Goal: Transaction & Acquisition: Purchase product/service

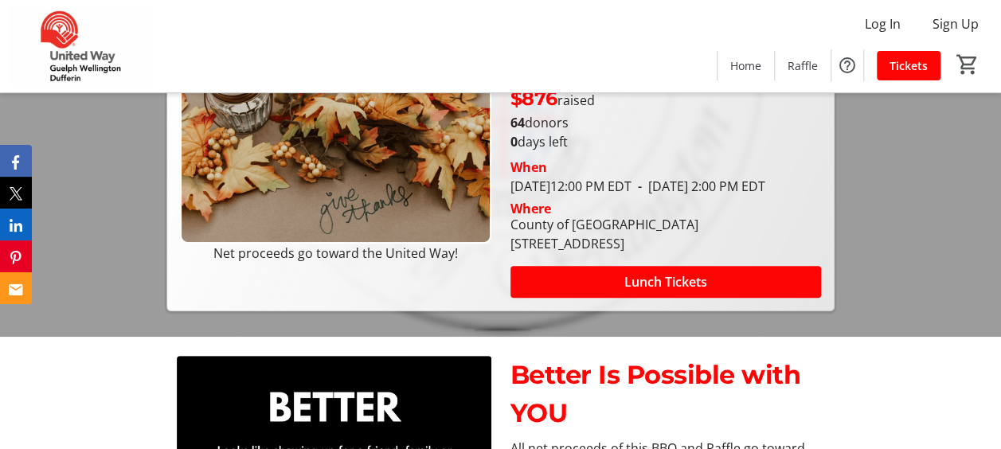
scroll to position [159, 0]
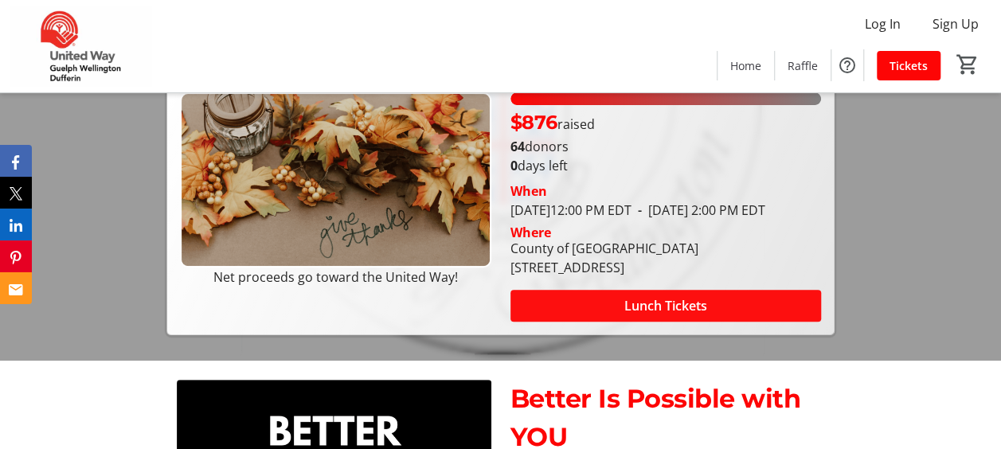
click at [637, 315] on span "Lunch Tickets" at bounding box center [665, 305] width 83 height 19
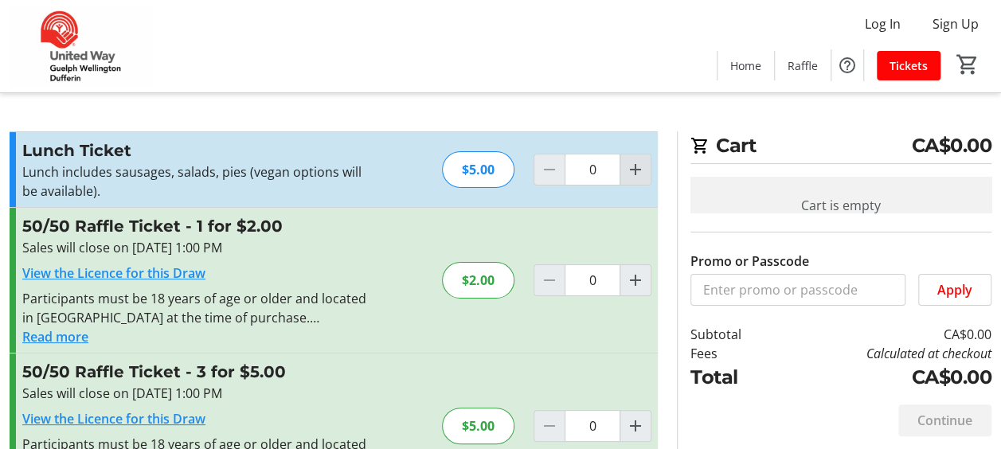
click at [641, 172] on mat-icon "Increment by one" at bounding box center [635, 169] width 19 height 19
type input "1"
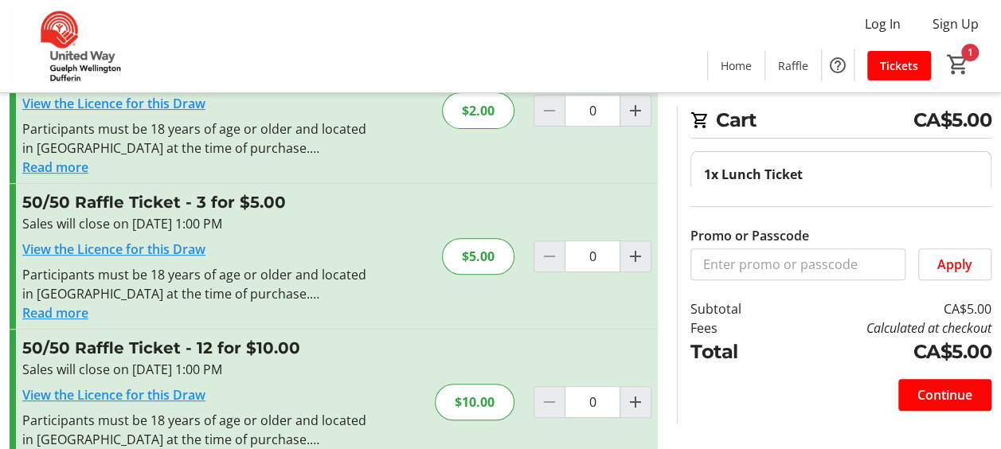
scroll to position [92, 0]
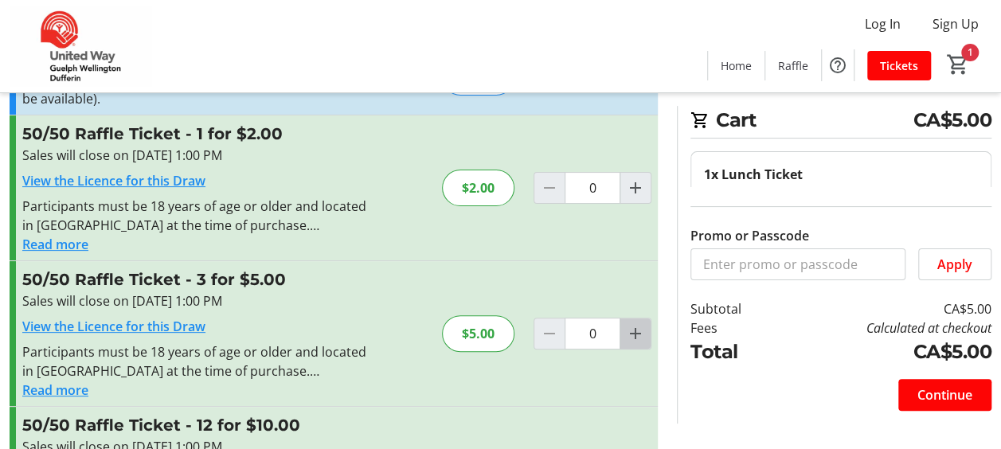
click at [636, 330] on mat-icon "Increment by one" at bounding box center [635, 333] width 19 height 19
type input "1"
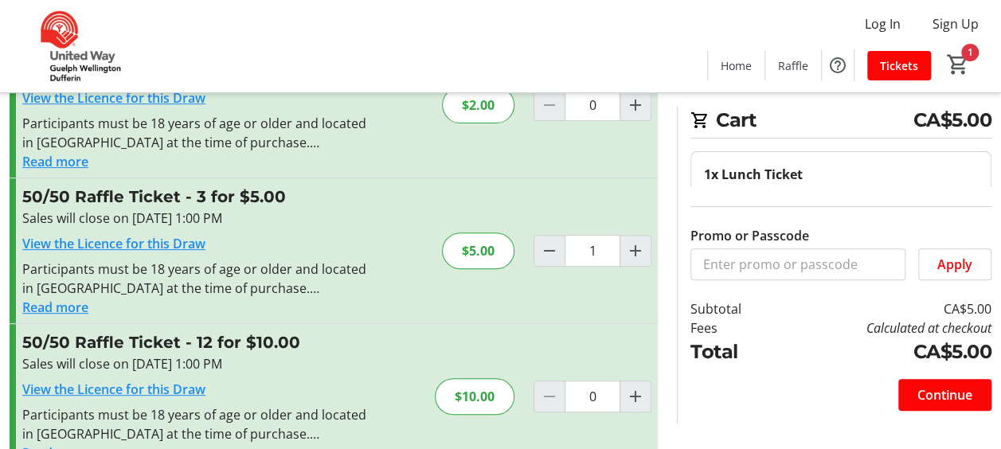
scroll to position [252, 0]
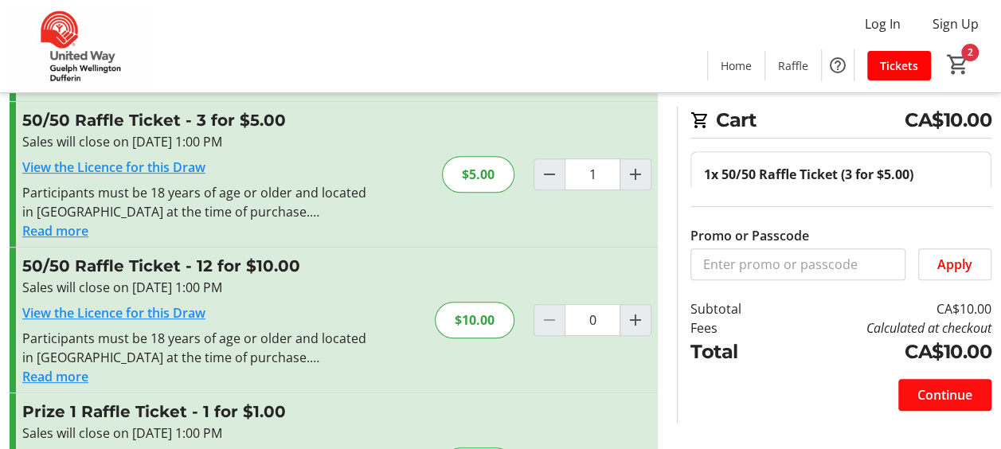
click at [919, 388] on span "Continue" at bounding box center [944, 394] width 55 height 19
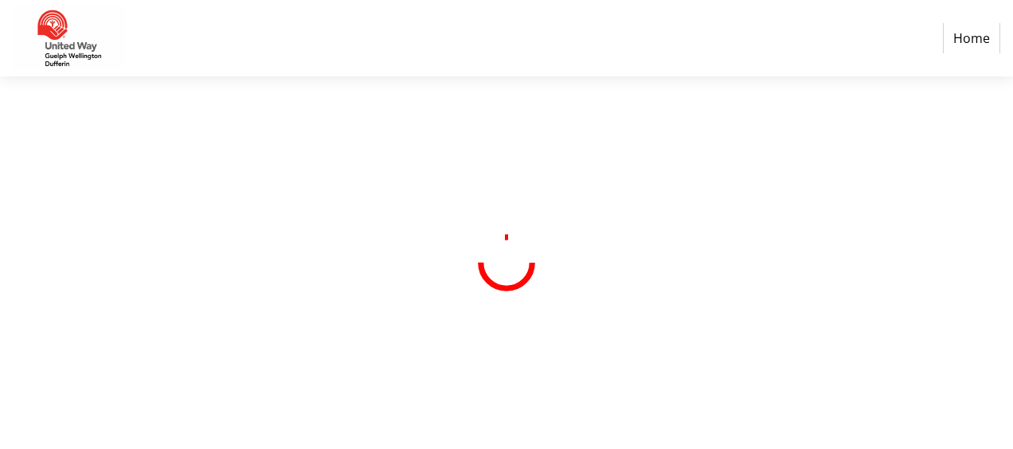
select select "CA"
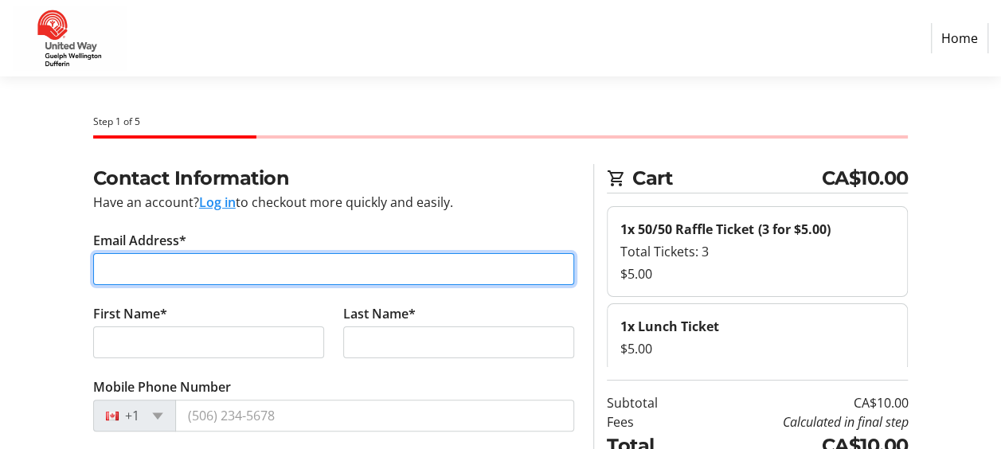
click at [203, 265] on input "Email Address*" at bounding box center [334, 269] width 482 height 32
type input "[PERSON_NAME][EMAIL_ADDRESS][DOMAIN_NAME]"
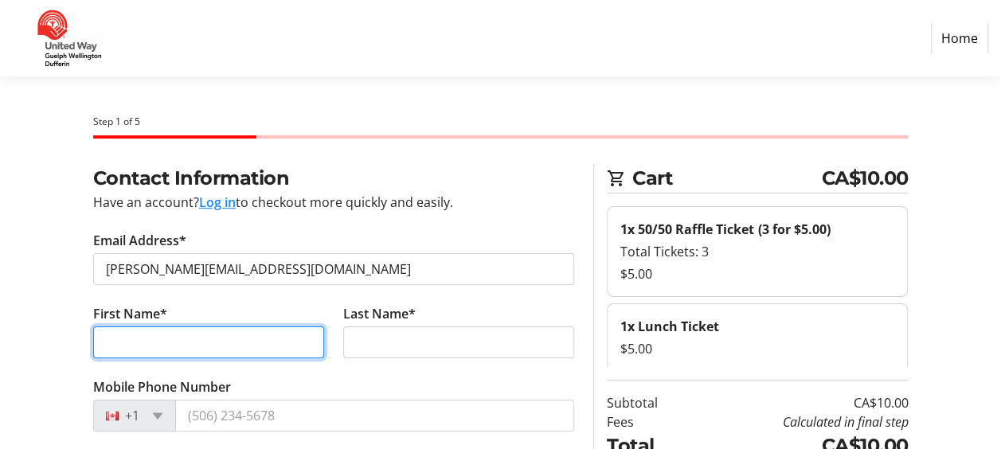
type input "[PERSON_NAME]"
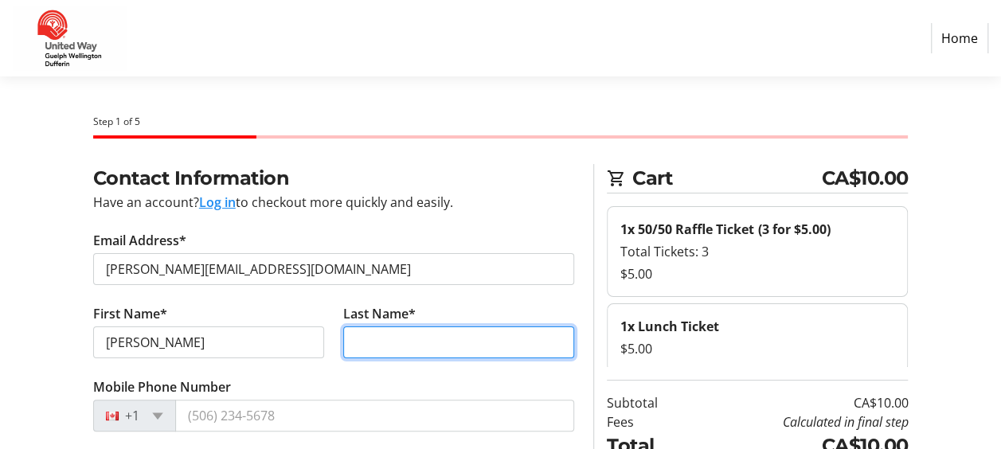
type input "[PERSON_NAME]"
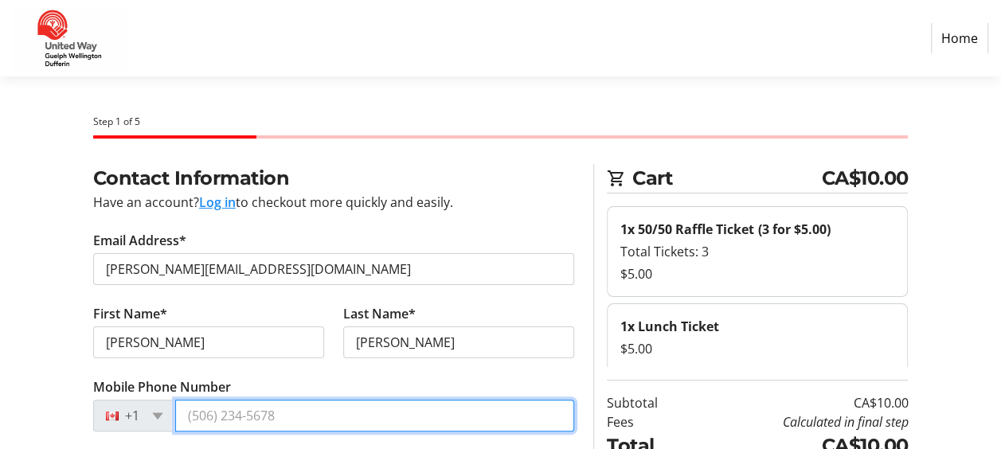
type input "[PHONE_NUMBER]"
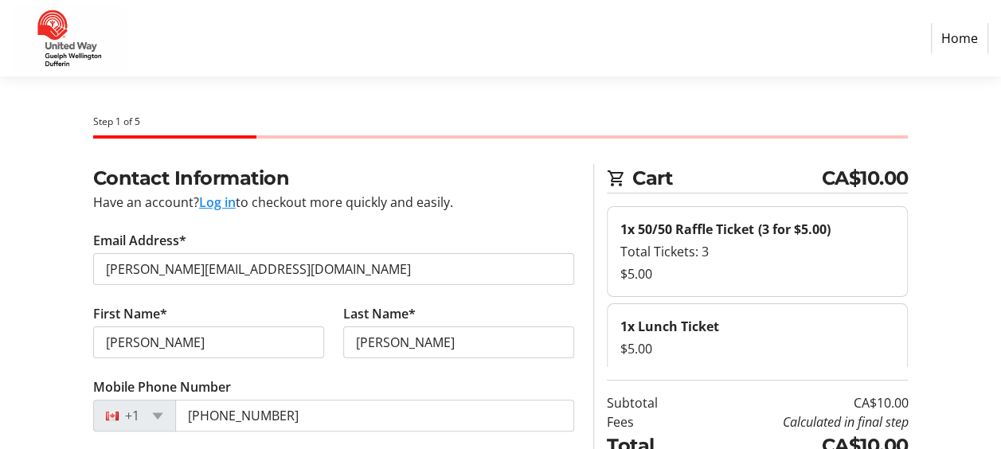
type input "County of [GEOGRAPHIC_DATA]"
type input "[STREET_ADDRESS]"
type input "Adminstration Centre"
type input "Guelph"
select select "ON"
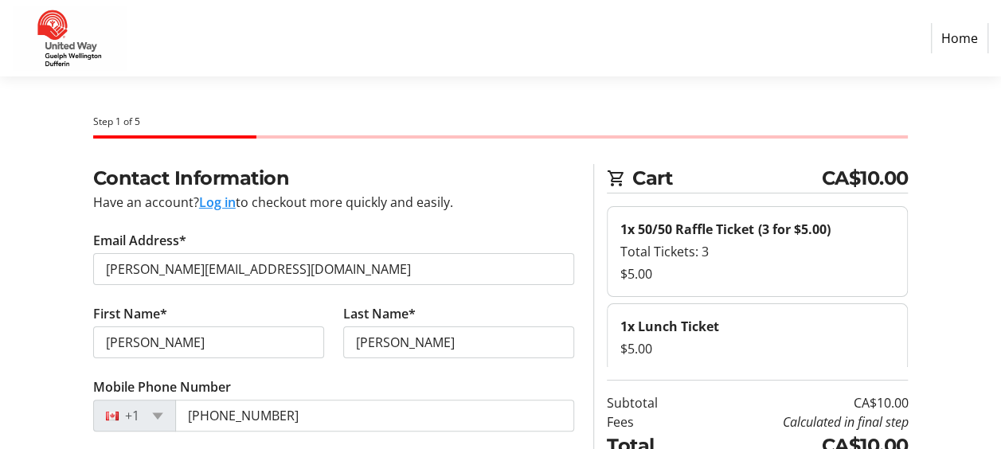
type input "N1H3T9"
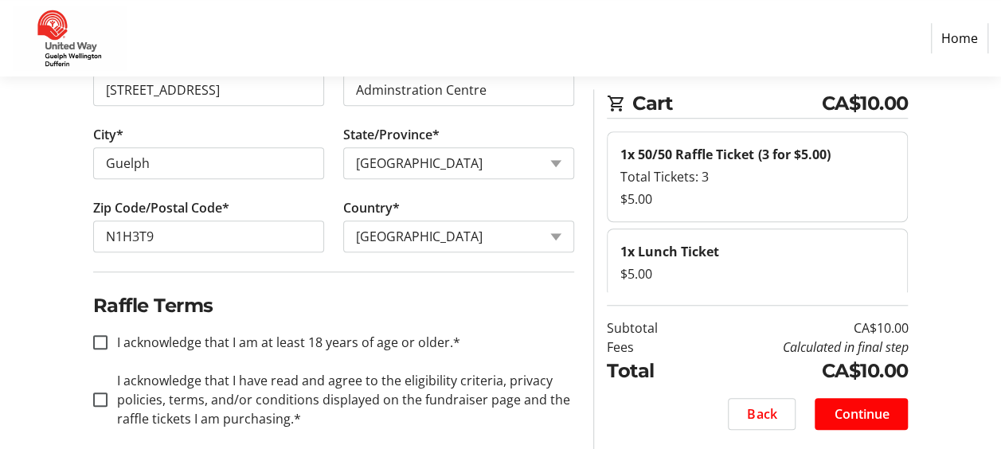
scroll to position [555, 0]
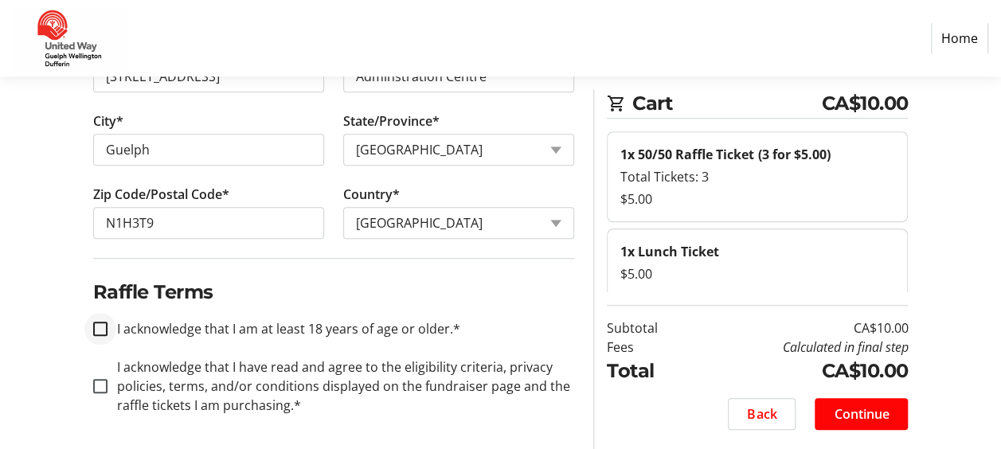
click at [109, 319] on div at bounding box center [100, 329] width 38 height 38
checkbox input "true"
drag, startPoint x: 103, startPoint y: 392, endPoint x: 123, endPoint y: 391, distance: 20.8
click at [103, 392] on div at bounding box center [100, 386] width 38 height 38
checkbox input "true"
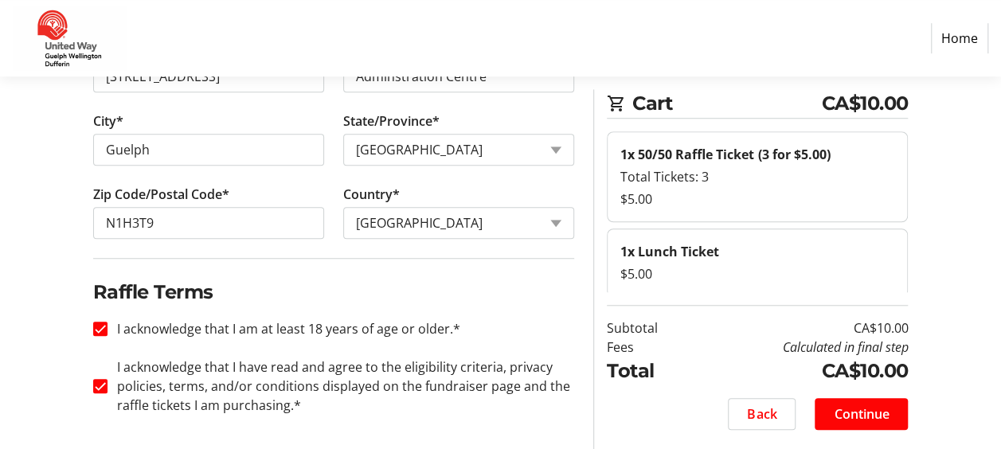
click at [872, 408] on span "Continue" at bounding box center [861, 413] width 55 height 19
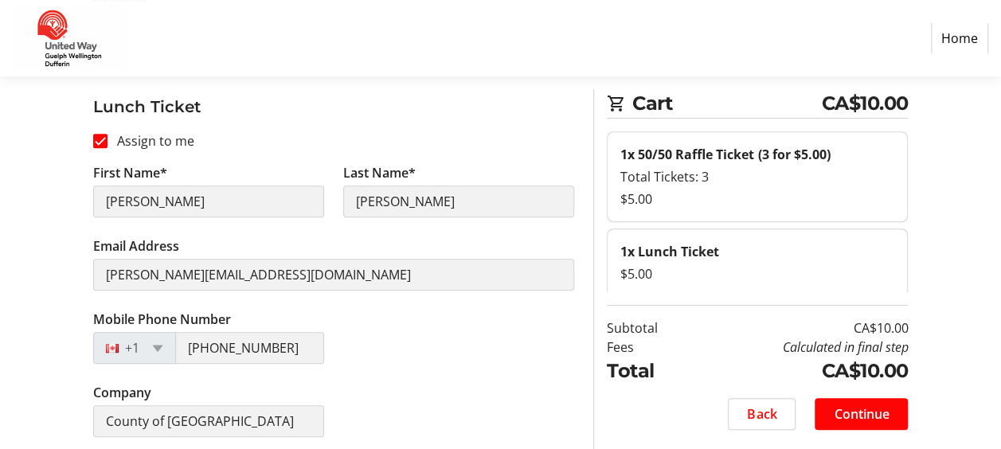
scroll to position [256, 0]
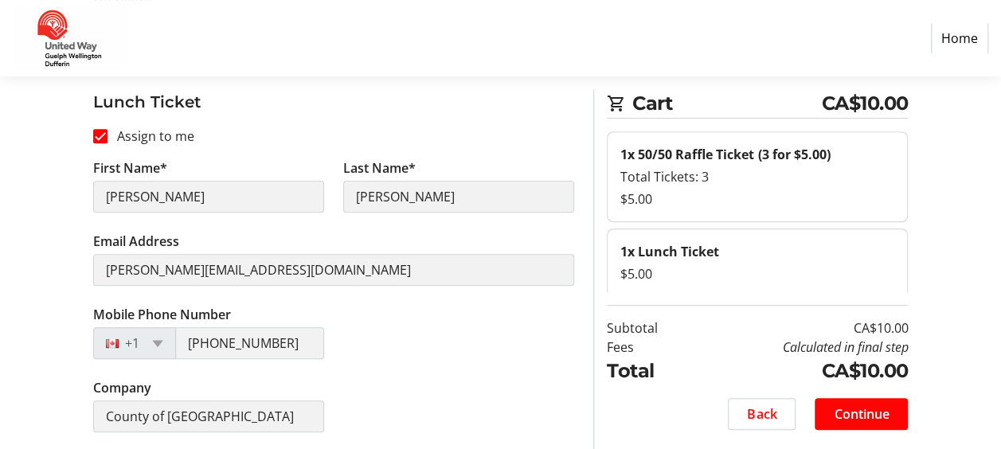
click at [869, 410] on span "Continue" at bounding box center [861, 413] width 55 height 19
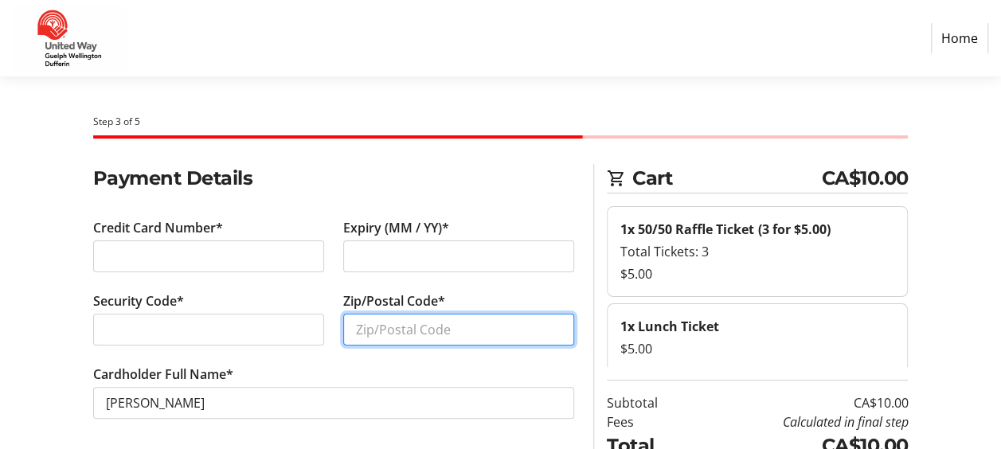
click at [392, 329] on input "Zip/Postal Code*" at bounding box center [458, 330] width 231 height 32
type input "N1M 0H2"
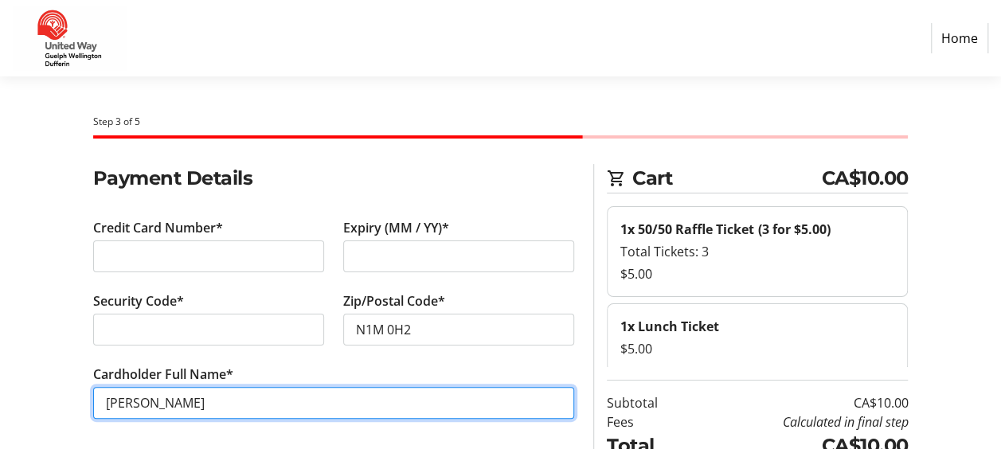
click at [165, 400] on input "[PERSON_NAME]" at bounding box center [334, 403] width 482 height 32
click at [164, 400] on input "[PERSON_NAME]" at bounding box center [334, 403] width 482 height 32
click at [166, 400] on input "[PERSON_NAME]" at bounding box center [334, 403] width 482 height 32
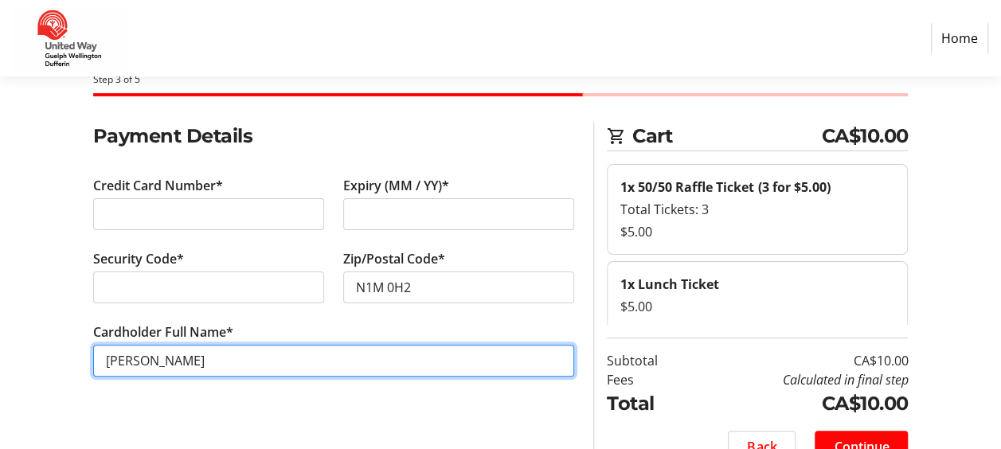
scroll to position [75, 0]
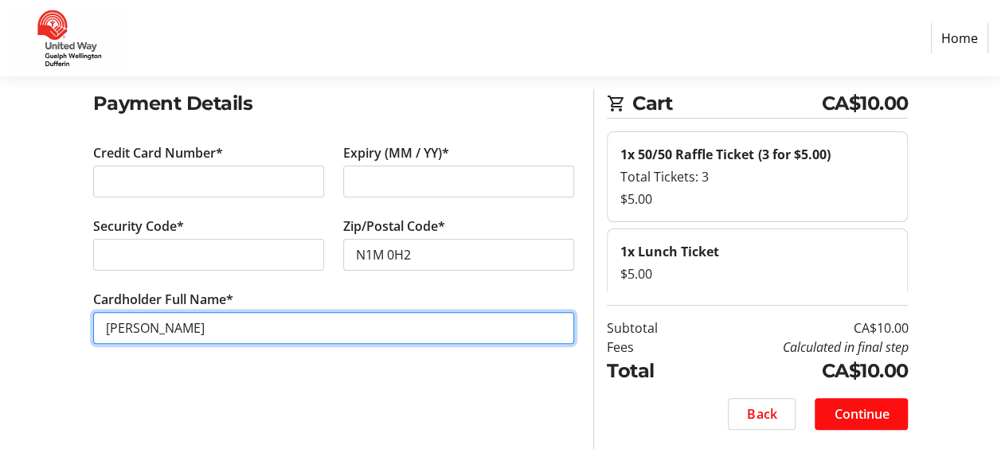
type input "[PERSON_NAME]"
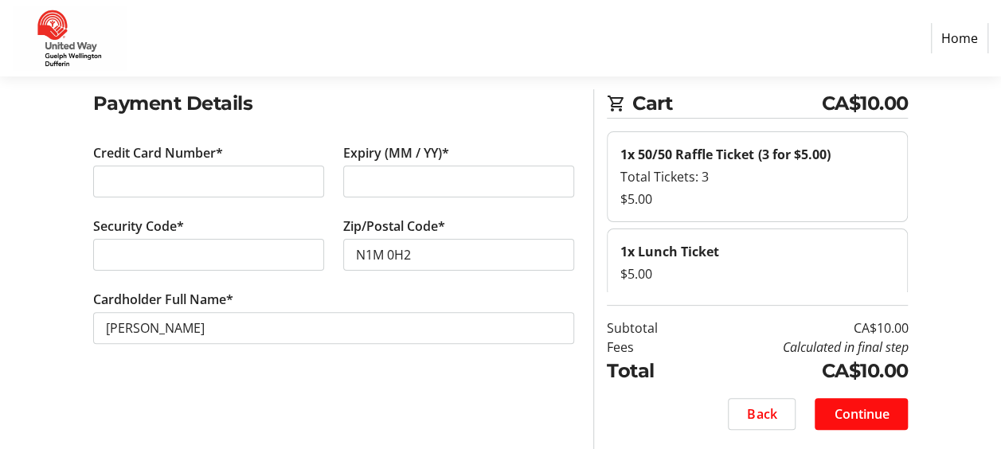
click at [879, 409] on span "Continue" at bounding box center [861, 413] width 55 height 19
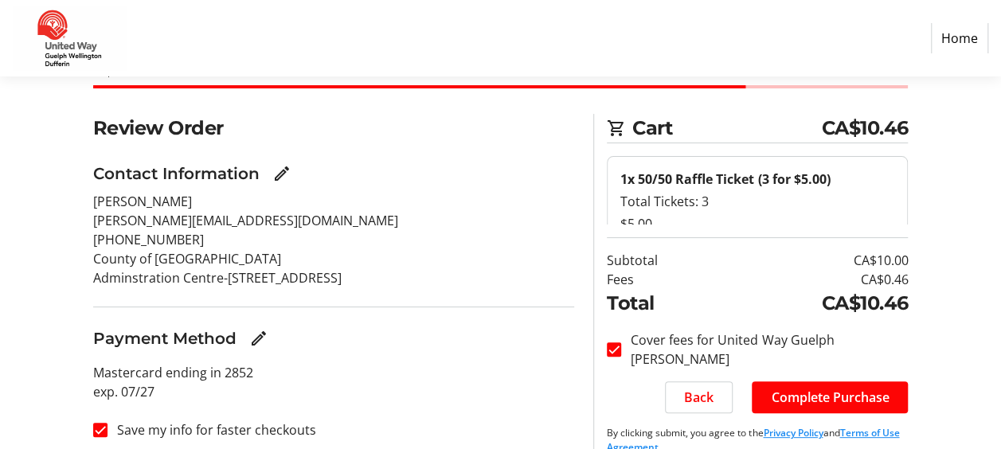
scroll to position [75, 0]
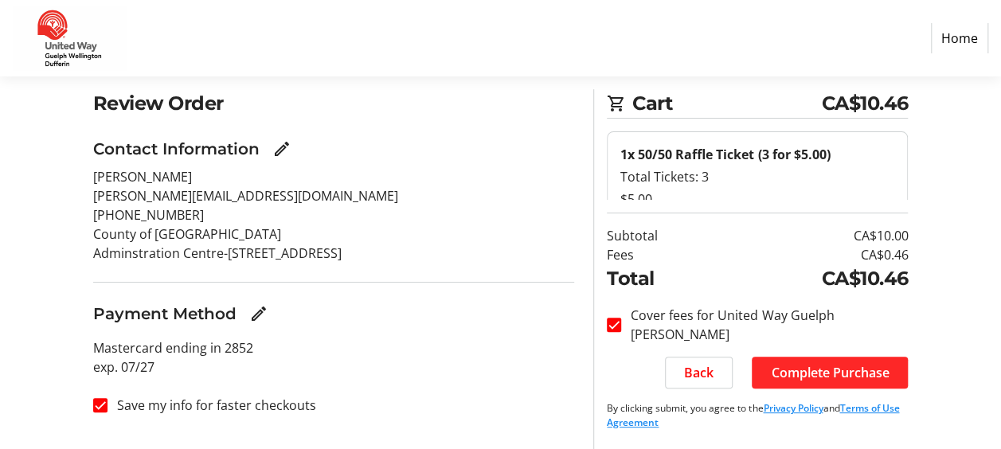
click at [834, 371] on span "Complete Purchase" at bounding box center [830, 372] width 118 height 19
